Goal: Book appointment/travel/reservation

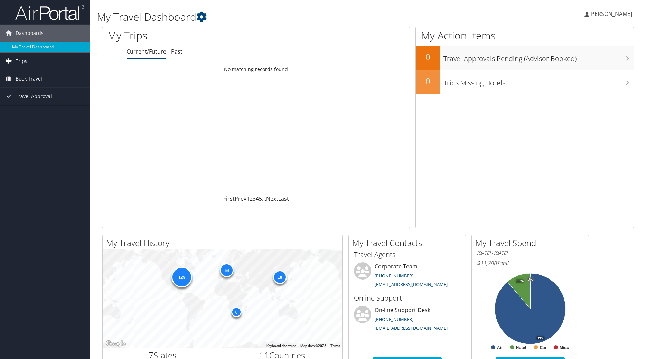
click at [21, 65] on span "Trips" at bounding box center [22, 61] width 12 height 17
click at [22, 96] on link "Trips Missing Hotels" at bounding box center [45, 96] width 90 height 10
click at [20, 76] on span "Book Travel" at bounding box center [29, 78] width 27 height 17
click at [26, 113] on link "Book/Manage Online Trips" at bounding box center [45, 113] width 90 height 10
click at [29, 114] on link "Book/Manage Online Trips" at bounding box center [45, 113] width 90 height 10
